Goal: Task Accomplishment & Management: Manage account settings

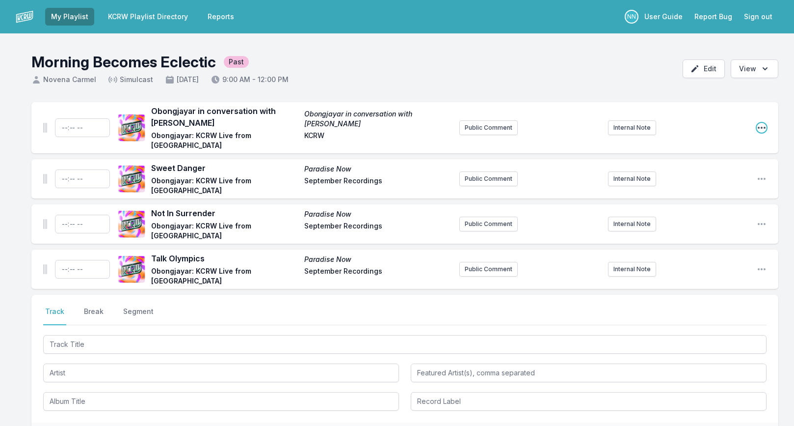
click at [759, 123] on icon "Open playlist item options" at bounding box center [762, 128] width 10 height 10
click at [698, 174] on button "Delete Entry" at bounding box center [712, 183] width 110 height 18
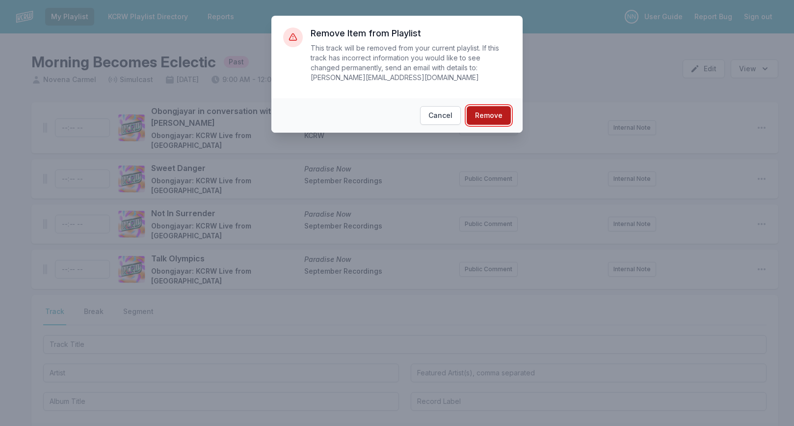
drag, startPoint x: 495, startPoint y: 115, endPoint x: 615, endPoint y: 124, distance: 120.1
click at [496, 115] on button "Remove" at bounding box center [489, 115] width 44 height 19
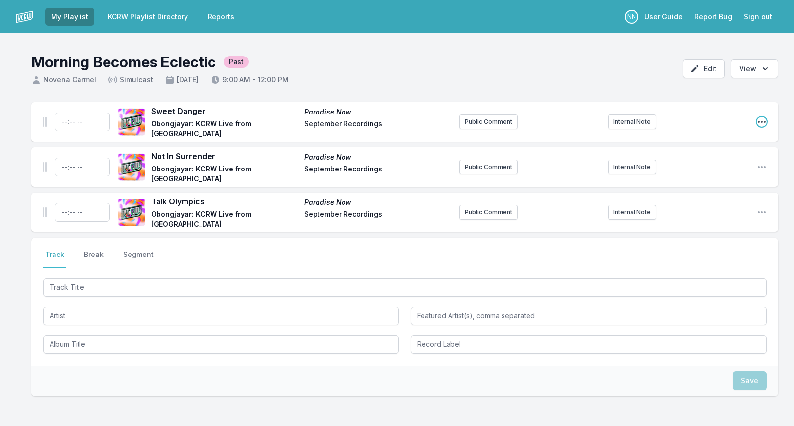
click at [760, 123] on icon "Open playlist item options" at bounding box center [762, 122] width 10 height 10
click at [697, 169] on button "Delete Entry" at bounding box center [712, 177] width 110 height 18
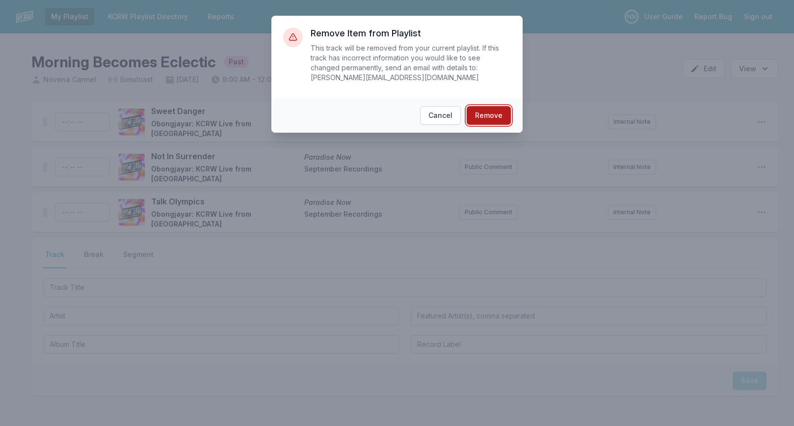
click at [503, 115] on button "Remove" at bounding box center [489, 115] width 44 height 19
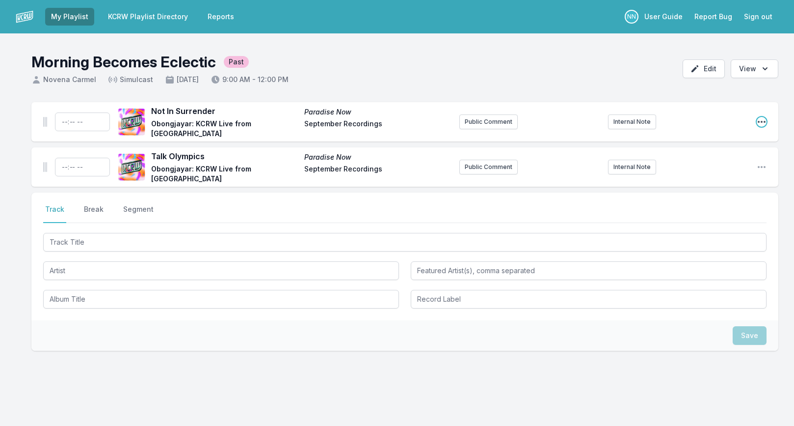
click at [760, 121] on icon "Open playlist item options" at bounding box center [762, 122] width 10 height 10
click at [699, 169] on button "Delete Entry" at bounding box center [712, 177] width 110 height 18
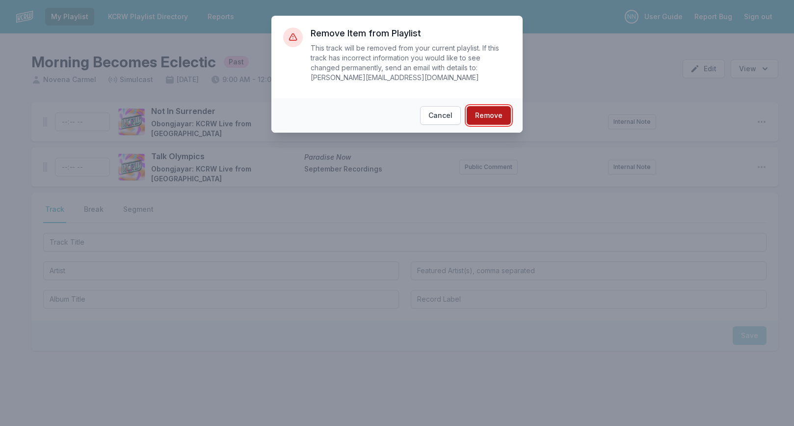
drag, startPoint x: 496, startPoint y: 120, endPoint x: 501, endPoint y: 121, distance: 4.9
click at [496, 120] on button "Remove" at bounding box center [489, 115] width 44 height 19
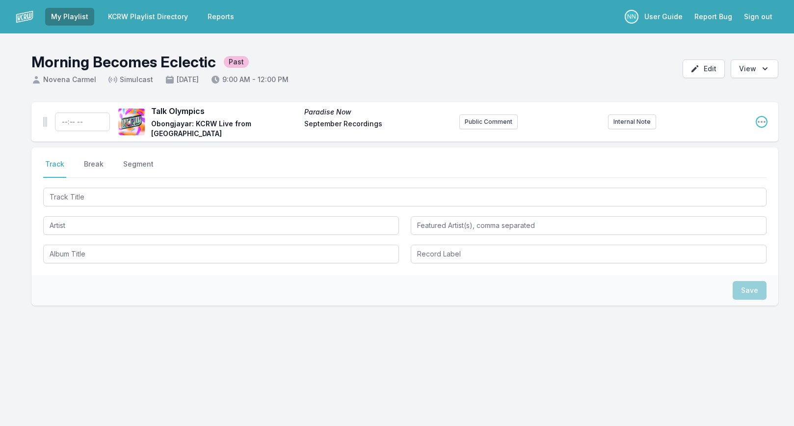
click at [762, 124] on icon "Open playlist item options" at bounding box center [762, 122] width 10 height 10
click at [719, 175] on button "Delete Entry" at bounding box center [712, 177] width 110 height 18
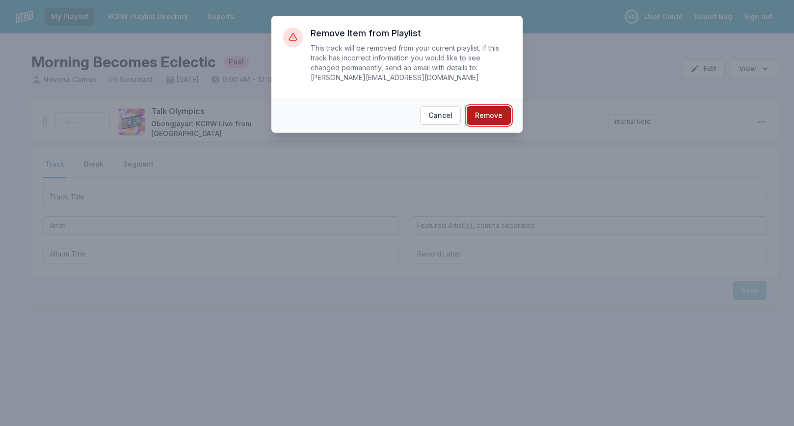
click at [486, 115] on button "Remove" at bounding box center [489, 115] width 44 height 19
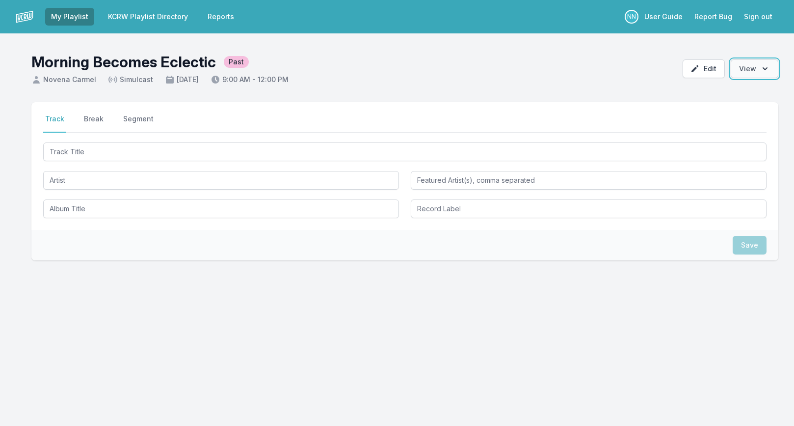
click at [765, 68] on icon "Open options" at bounding box center [765, 69] width 10 height 10
click at [625, 77] on header "Morning Becomes Eclectic Past Novena Carmel Simulcast [DATE] 9:00 AM - 12:00 PM…" at bounding box center [397, 64] width 794 height 63
click at [706, 68] on button "Edit" at bounding box center [704, 68] width 42 height 19
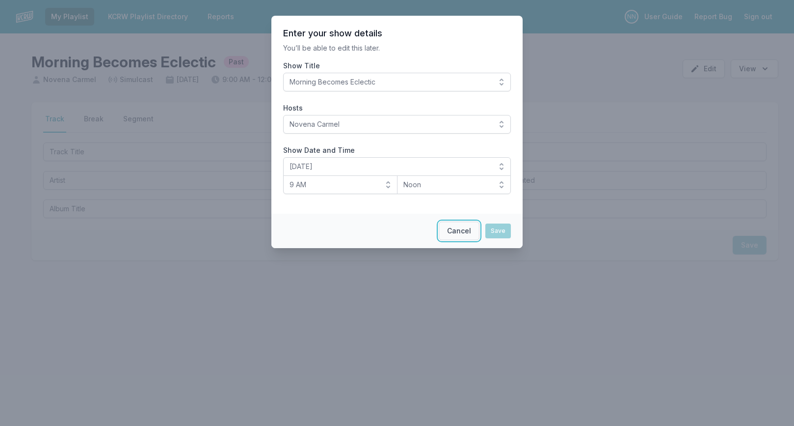
click at [460, 227] on button "Cancel" at bounding box center [459, 230] width 41 height 19
